Goal: Information Seeking & Learning: Learn about a topic

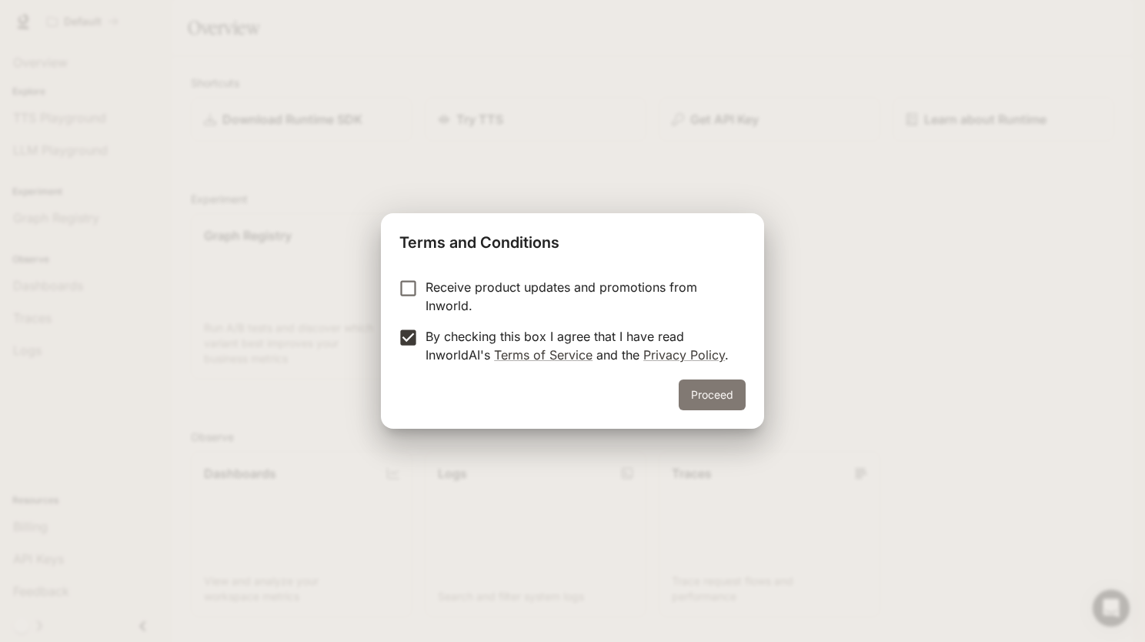
click at [725, 398] on button "Proceed" at bounding box center [712, 394] width 67 height 31
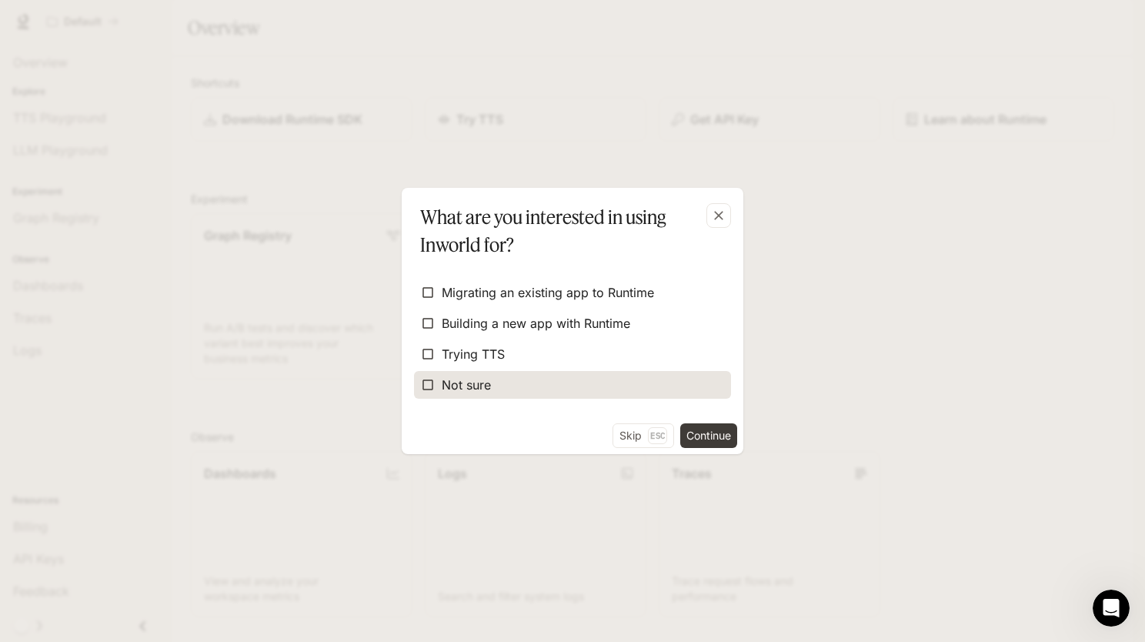
click at [445, 381] on span "Not sure" at bounding box center [466, 385] width 49 height 18
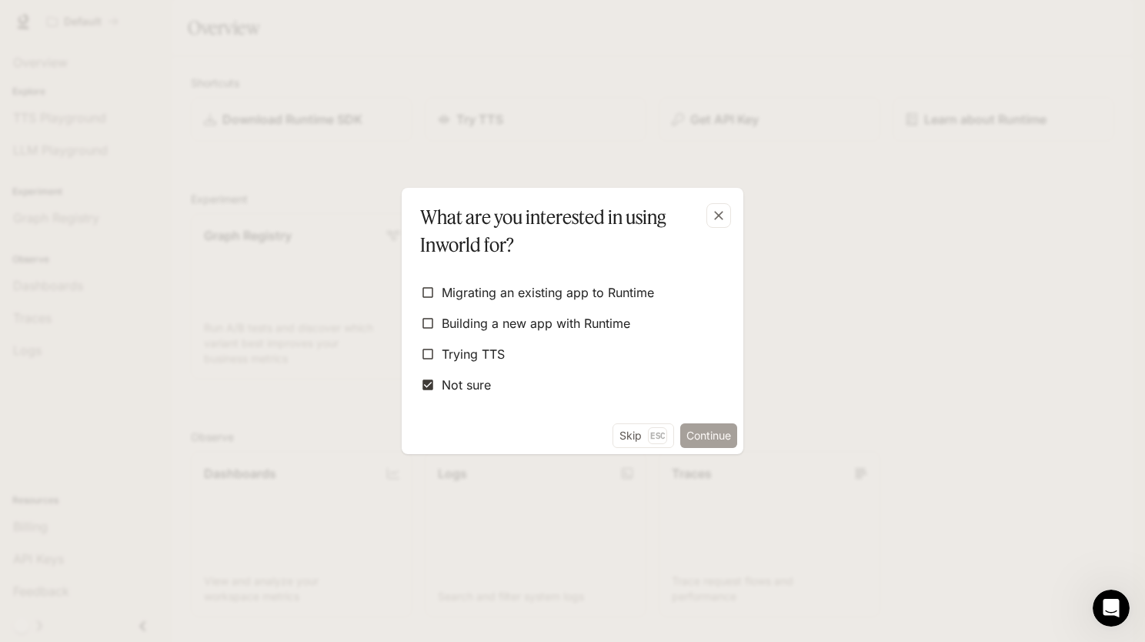
click at [716, 435] on button "Continue" at bounding box center [708, 435] width 57 height 25
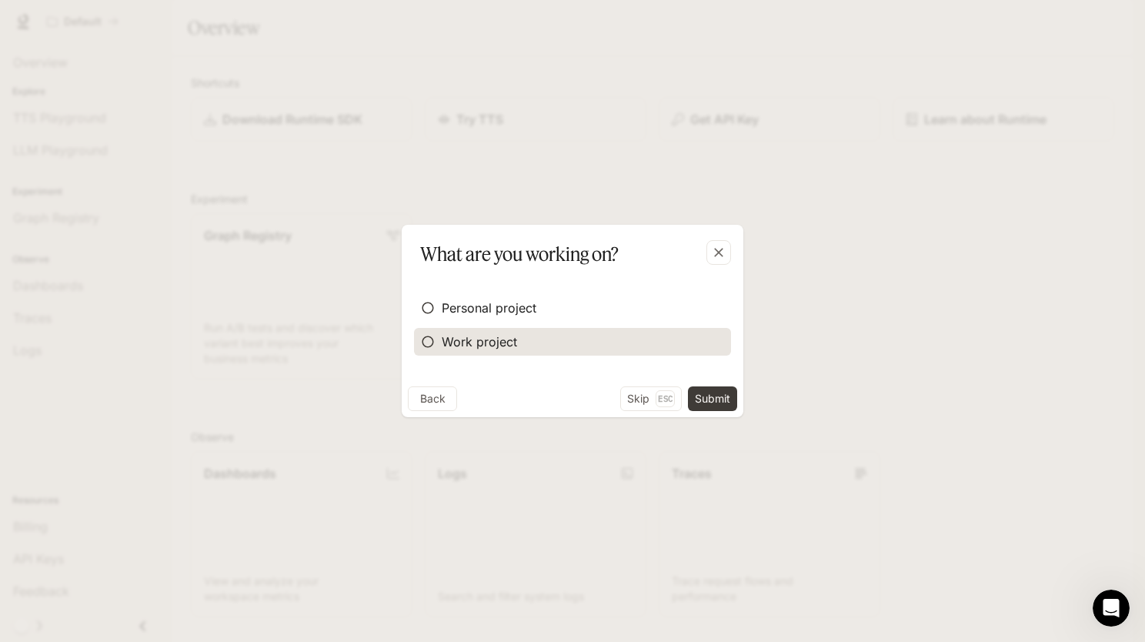
click at [480, 328] on label "Work project" at bounding box center [572, 342] width 317 height 28
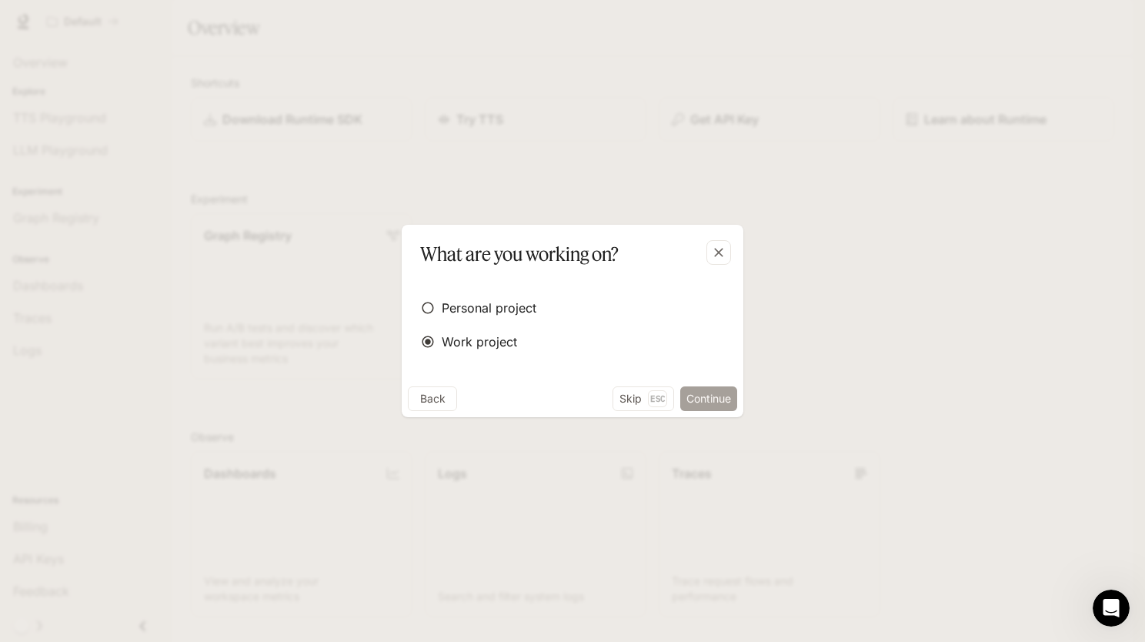
click at [720, 402] on button "Continue" at bounding box center [708, 398] width 57 height 25
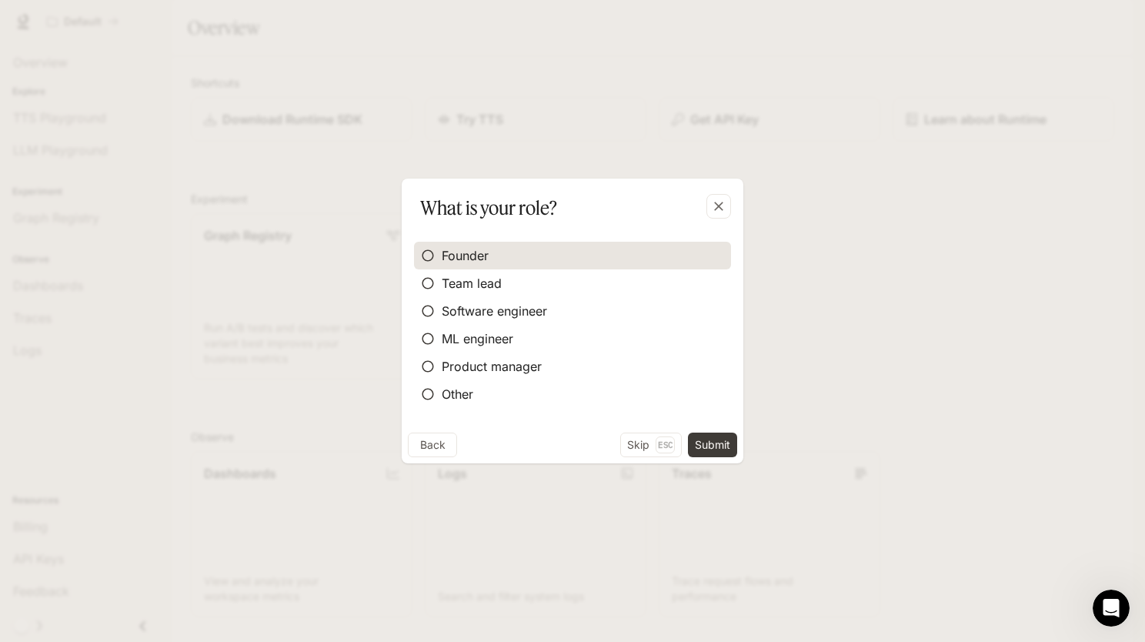
click at [463, 254] on span "Founder" at bounding box center [465, 255] width 47 height 18
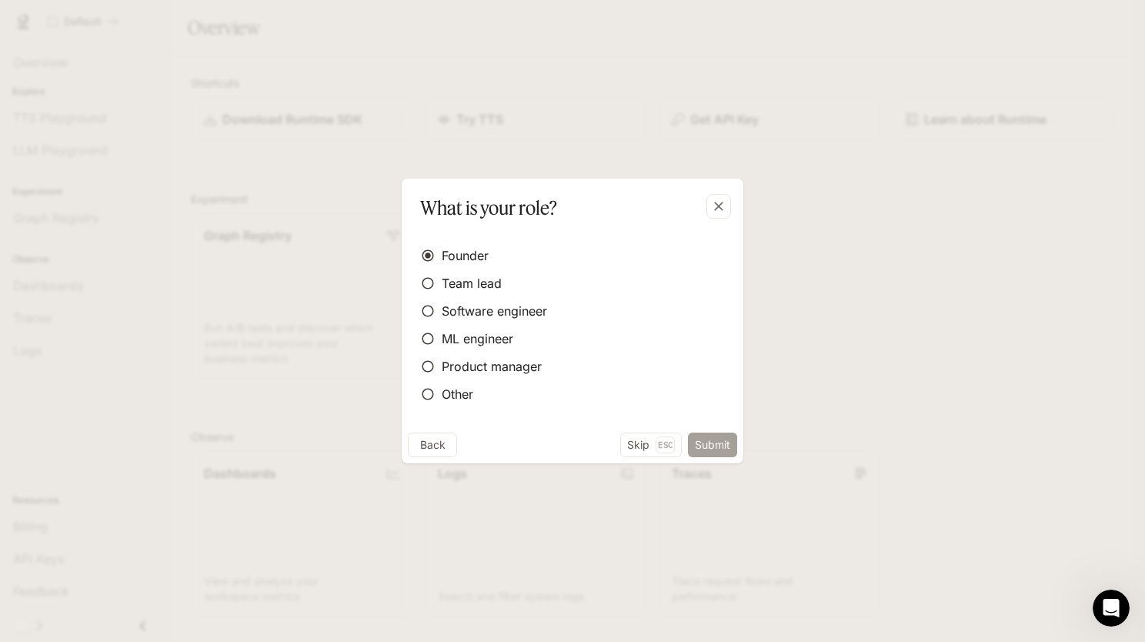
click at [730, 439] on button "Submit" at bounding box center [712, 445] width 49 height 25
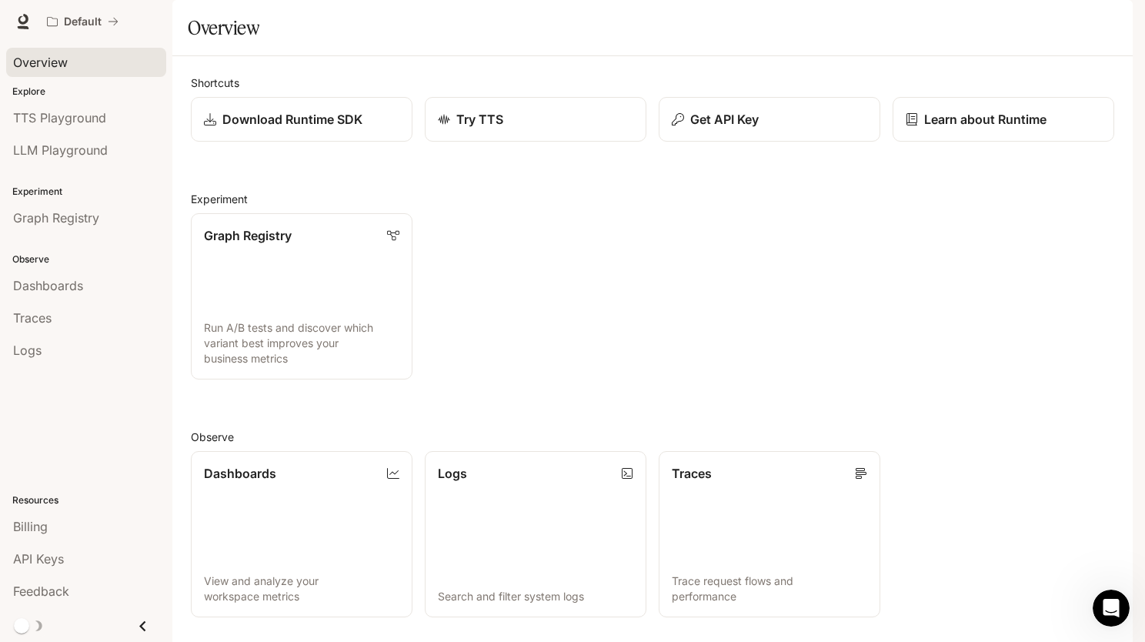
click at [31, 62] on span "Overview" at bounding box center [40, 62] width 55 height 18
click at [99, 120] on span "TTS Playground" at bounding box center [59, 118] width 93 height 18
click at [22, 25] on icon at bounding box center [22, 21] width 15 height 15
click at [1044, 22] on span "Documentation" at bounding box center [1040, 21] width 76 height 19
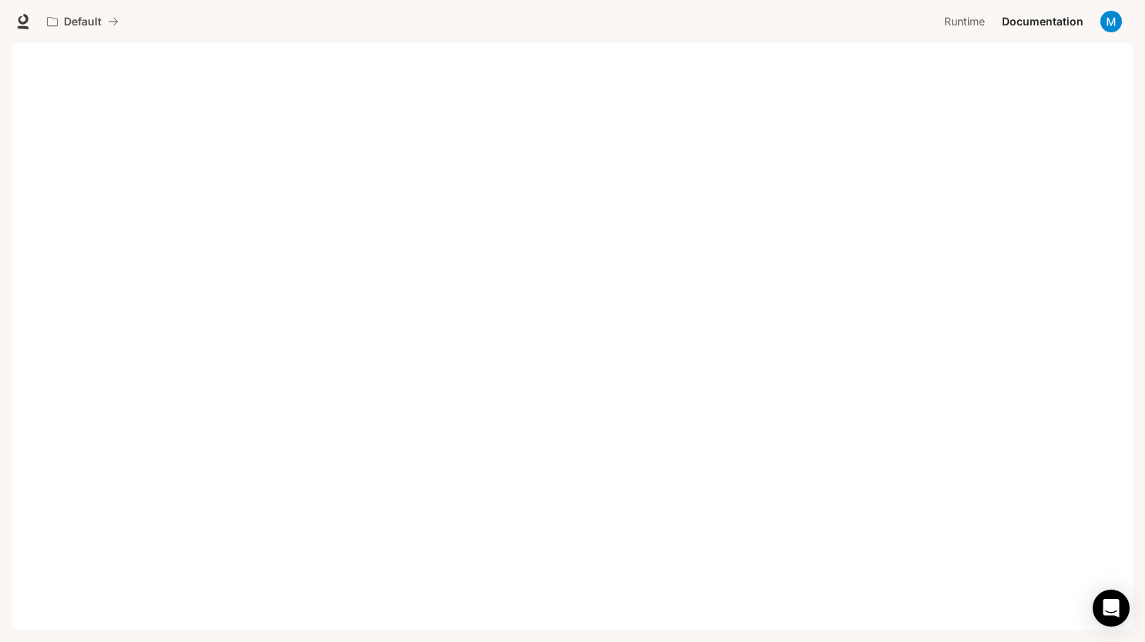
click at [1044, 22] on span "Documentation" at bounding box center [1043, 21] width 82 height 19
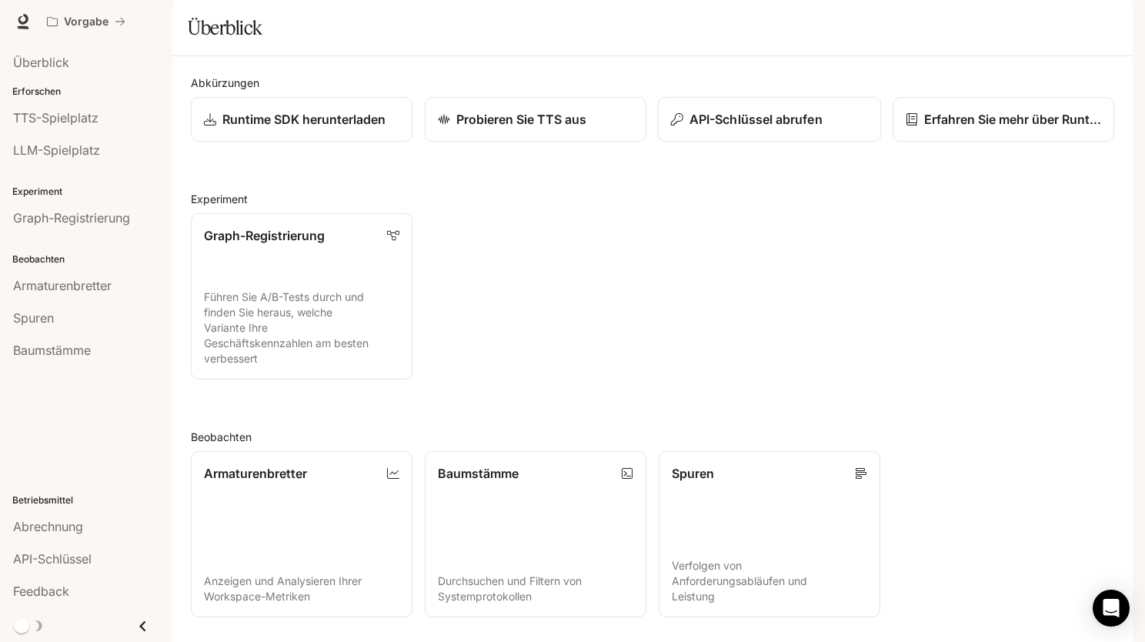
click at [743, 142] on button "API-Schlüssel abrufen" at bounding box center [770, 119] width 224 height 45
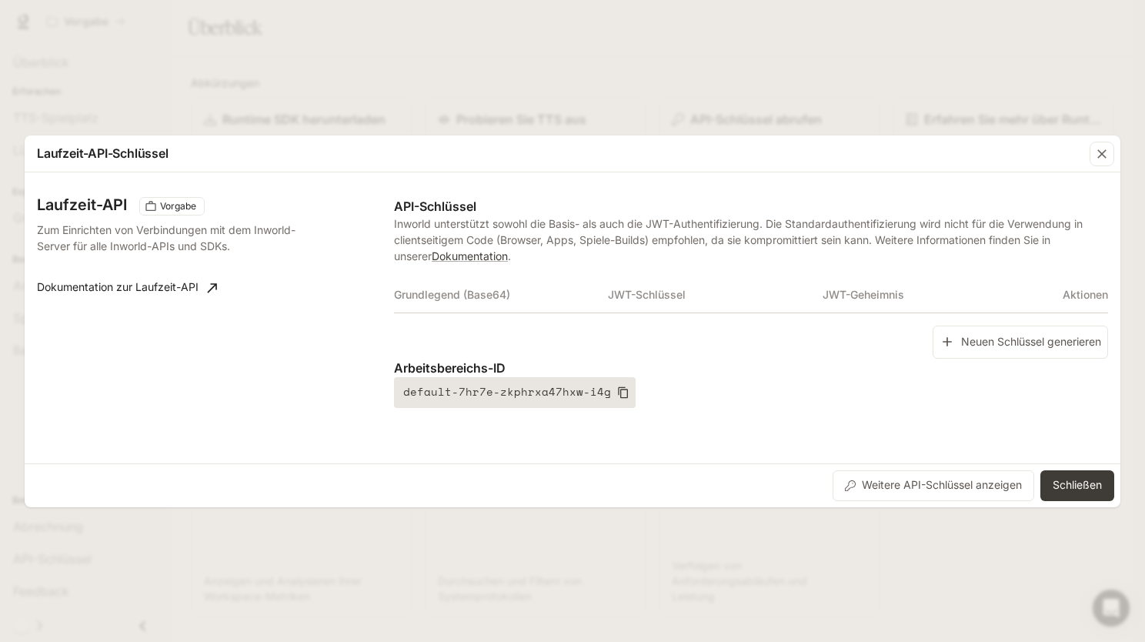
drag, startPoint x: 613, startPoint y: 389, endPoint x: 607, endPoint y: 399, distance: 11.1
click at [607, 399] on button "default-7hr7e-zkphrxa47hxw-i4g" at bounding box center [515, 392] width 242 height 31
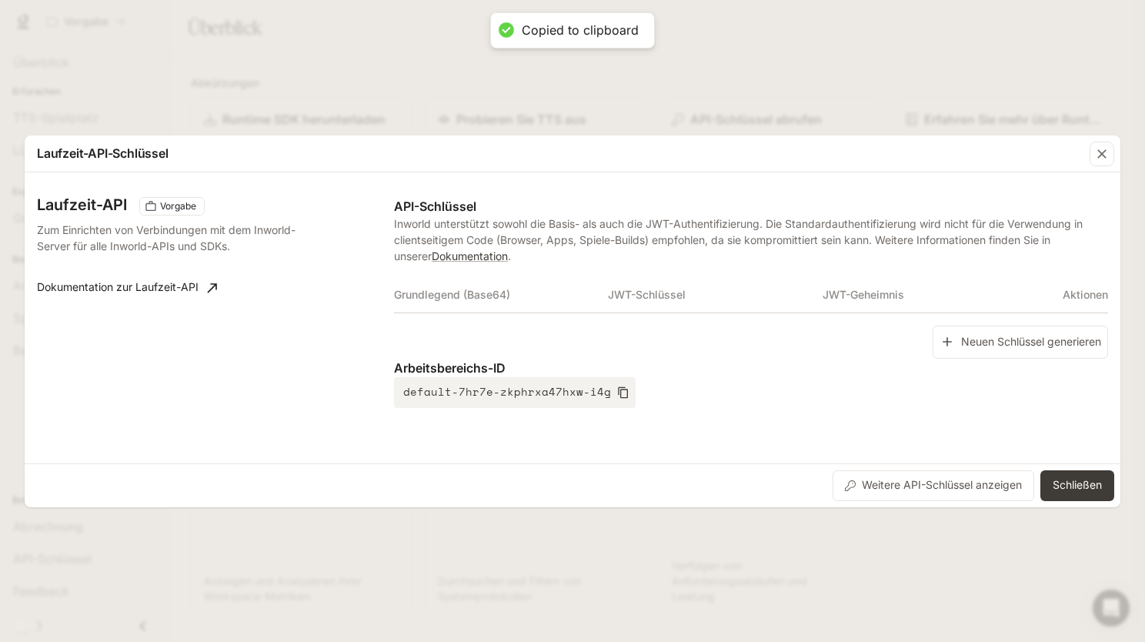
click at [840, 8] on div "Laufzeit-API-Schlüssel Laufzeit-API Vorgabe Zum Einrichten von Verbindungen mit…" at bounding box center [572, 321] width 1145 height 642
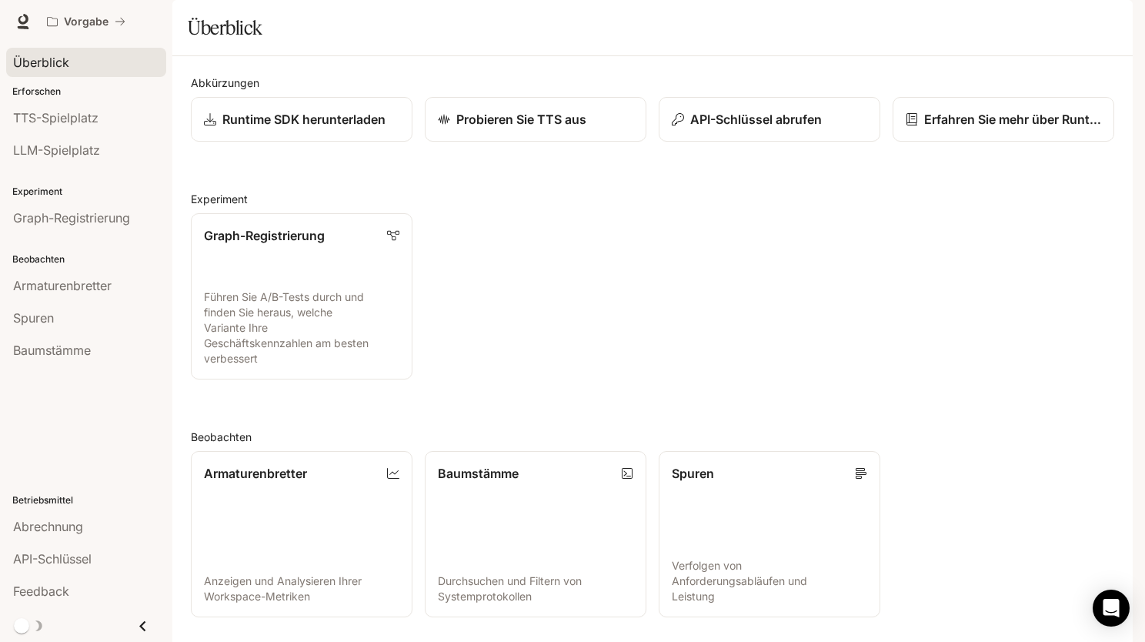
click at [62, 57] on span "Überblick" at bounding box center [41, 62] width 56 height 18
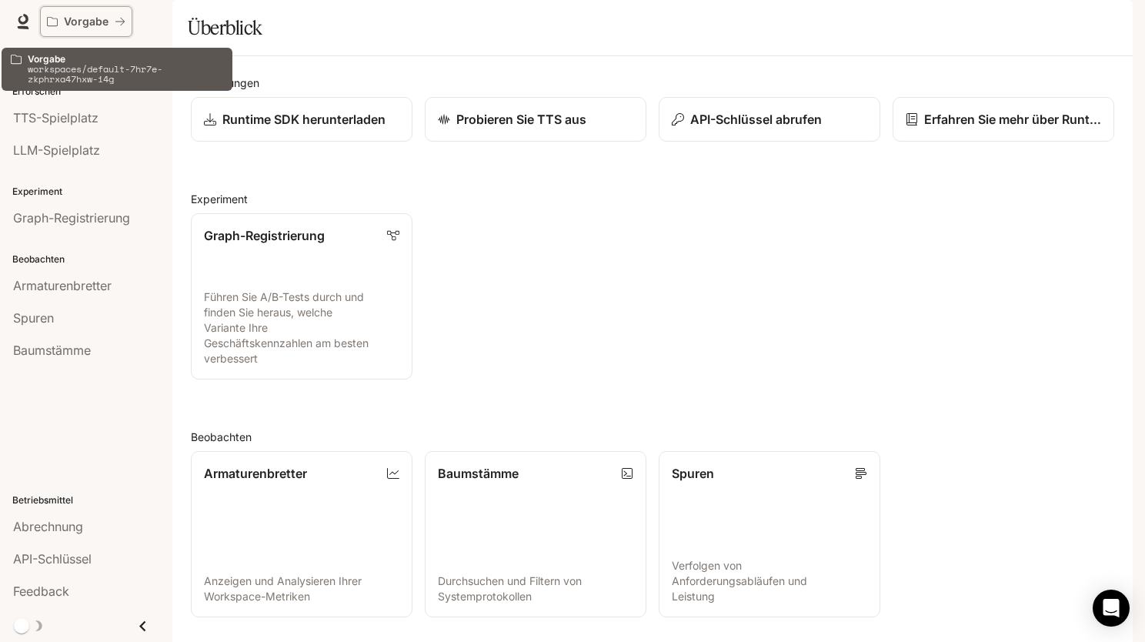
click at [72, 28] on button "Vorgabe" at bounding box center [86, 21] width 92 height 31
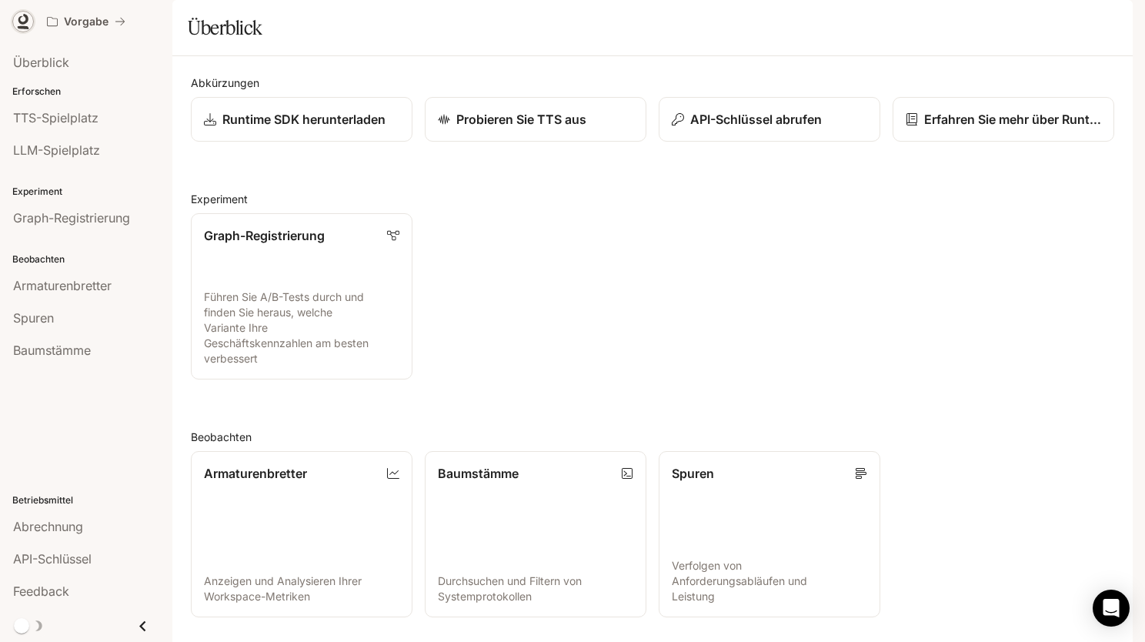
click at [15, 18] on link at bounding box center [23, 22] width 22 height 22
